Goal: Task Accomplishment & Management: Manage account settings

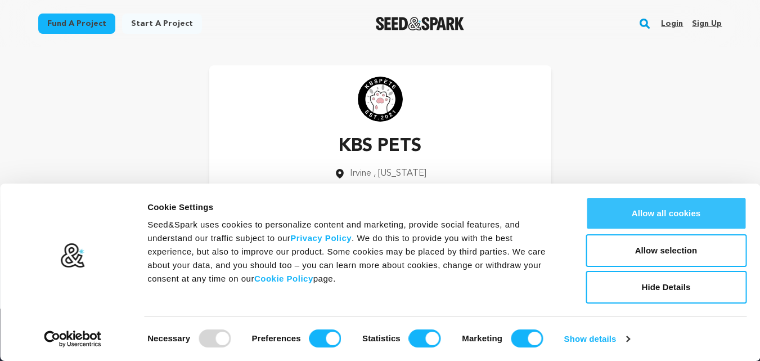
click at [670, 224] on button "Allow all cookies" at bounding box center [666, 213] width 161 height 33
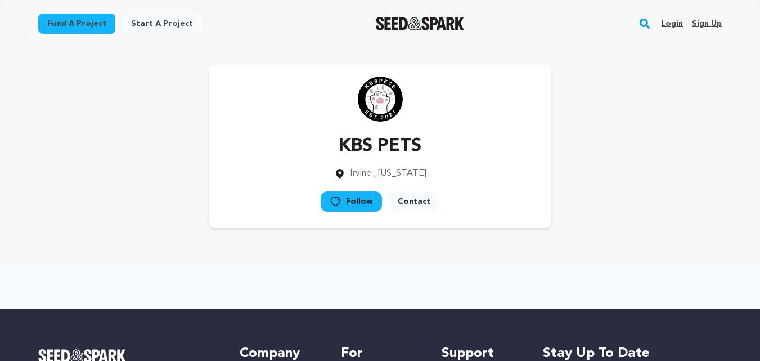
click at [673, 25] on link "Login" at bounding box center [672, 24] width 22 height 18
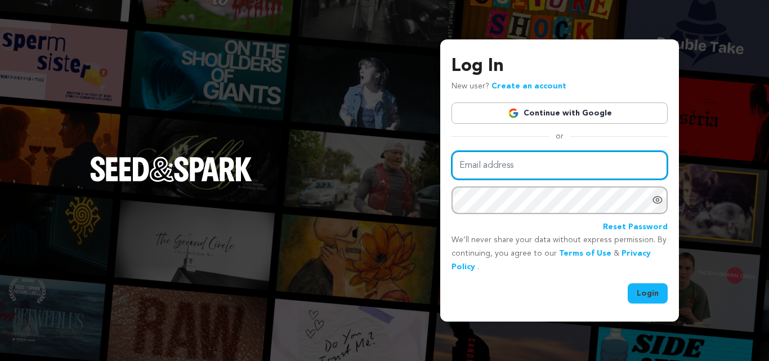
click at [509, 159] on input "Email address" at bounding box center [559, 165] width 216 height 29
paste input "[EMAIL_ADDRESS][DOMAIN_NAME]"
type input "[EMAIL_ADDRESS][DOMAIN_NAME]"
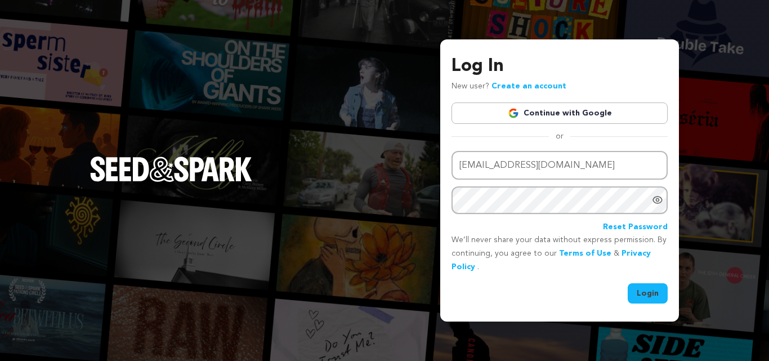
click at [655, 293] on button "Login" at bounding box center [647, 293] width 40 height 20
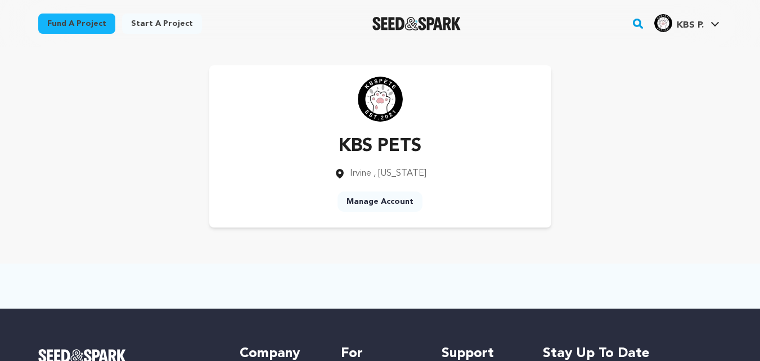
click at [365, 204] on link "Manage Account" at bounding box center [380, 201] width 85 height 20
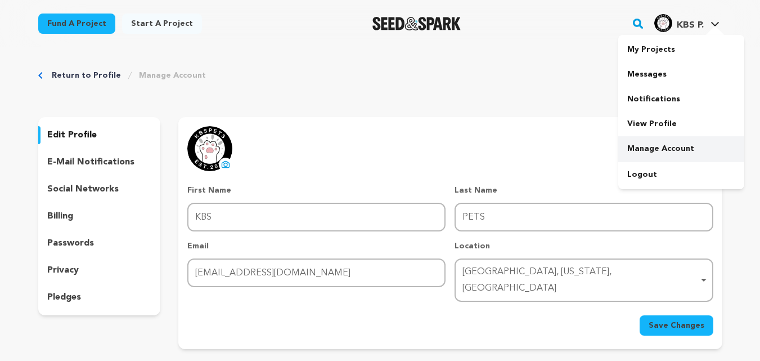
click at [648, 149] on link "Manage Account" at bounding box center [681, 148] width 126 height 25
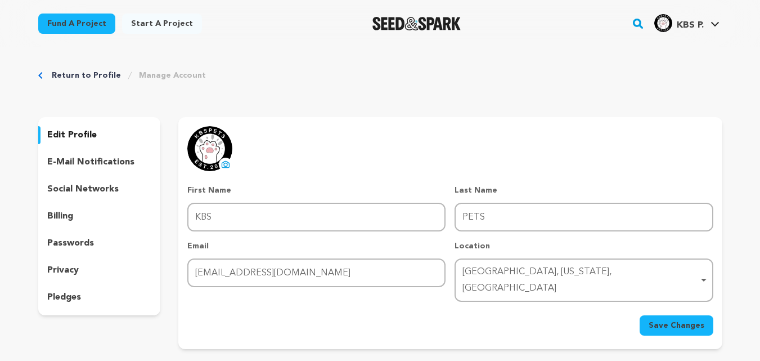
click at [60, 240] on p "passwords" at bounding box center [70, 243] width 47 height 14
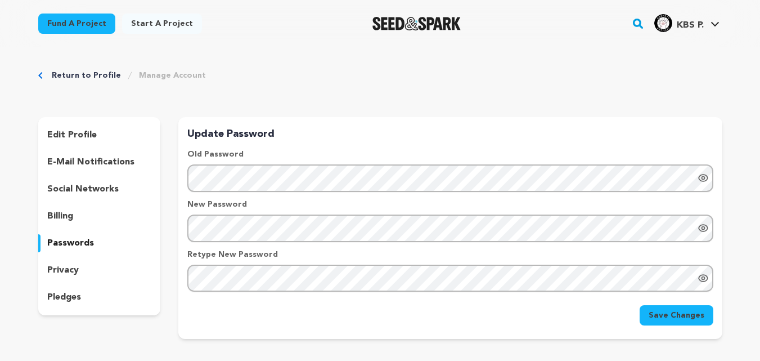
click at [687, 322] on button "Save Changes" at bounding box center [677, 315] width 74 height 20
